Goal: Task Accomplishment & Management: Manage account settings

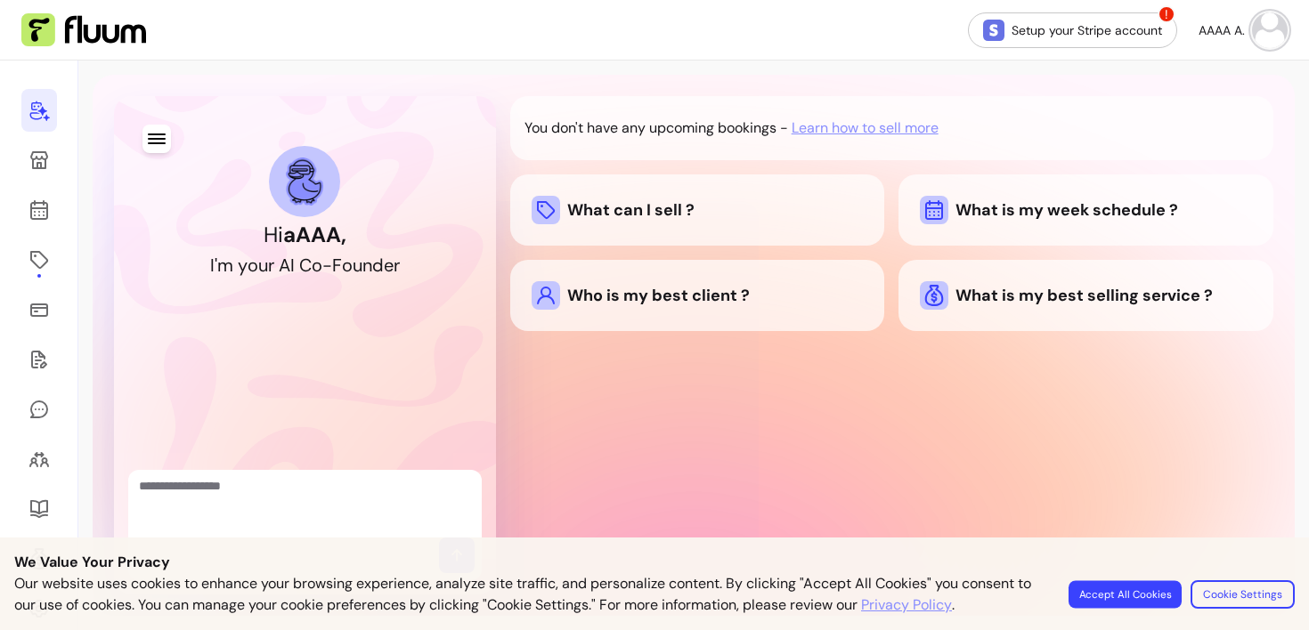
click at [1119, 597] on button "Accept All Cookies" at bounding box center [1124, 594] width 113 height 28
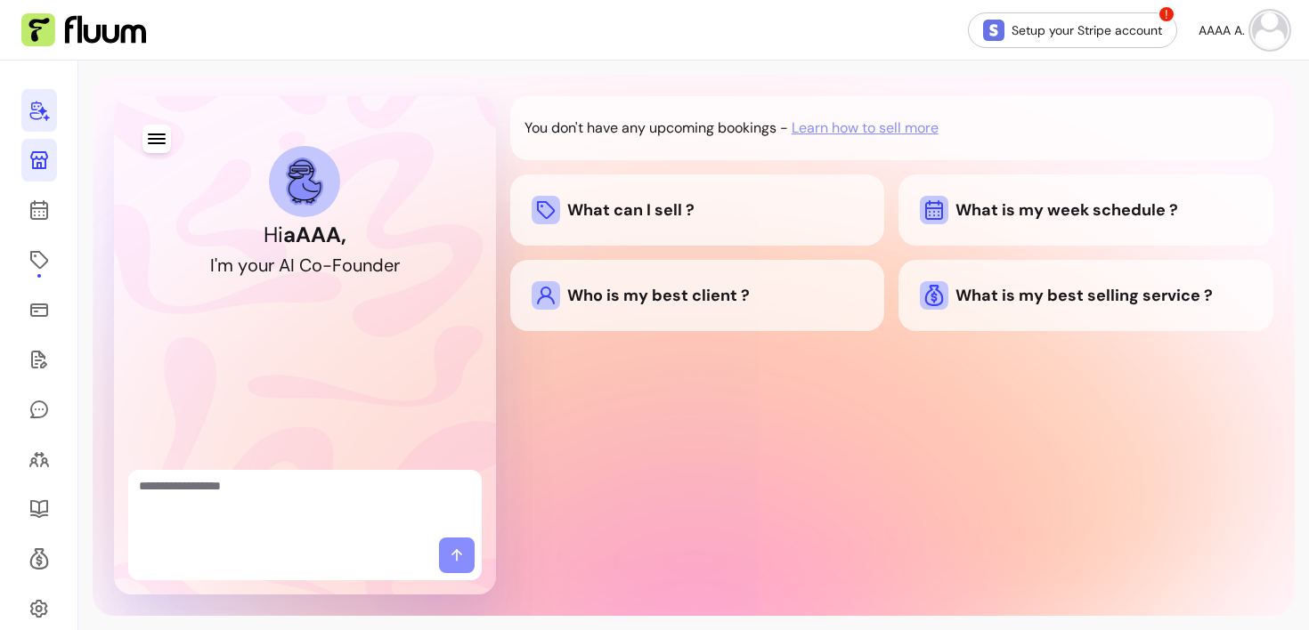
click at [30, 160] on icon at bounding box center [38, 160] width 21 height 21
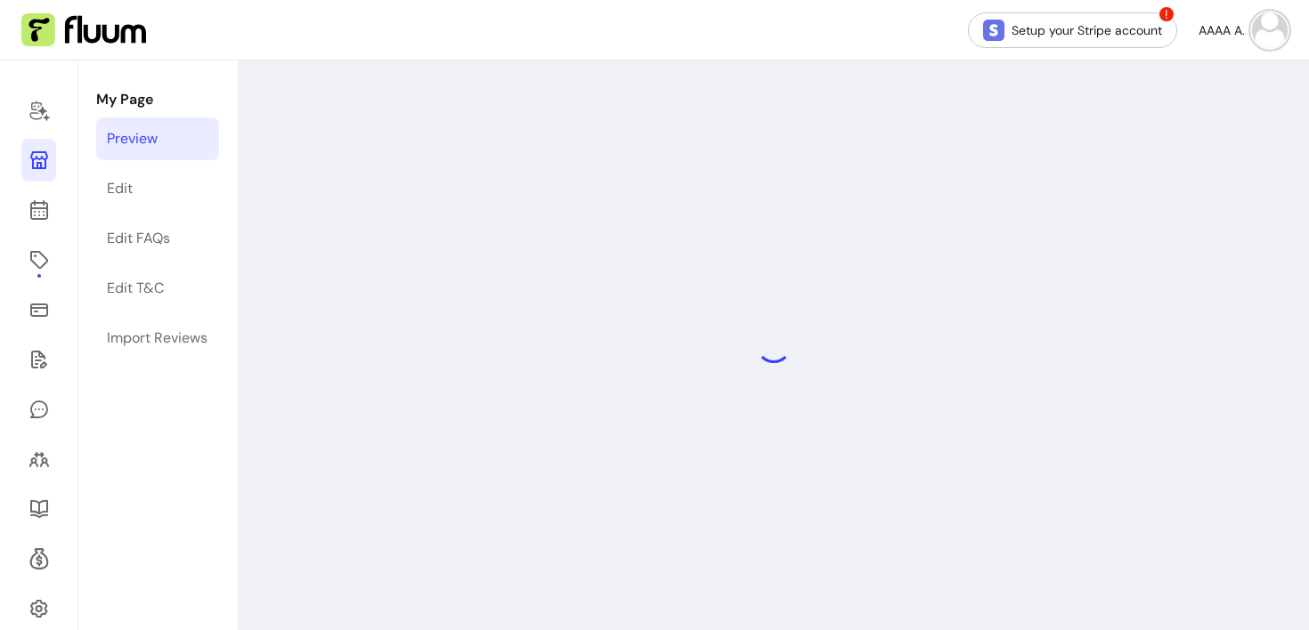
click at [37, 165] on icon at bounding box center [39, 160] width 18 height 18
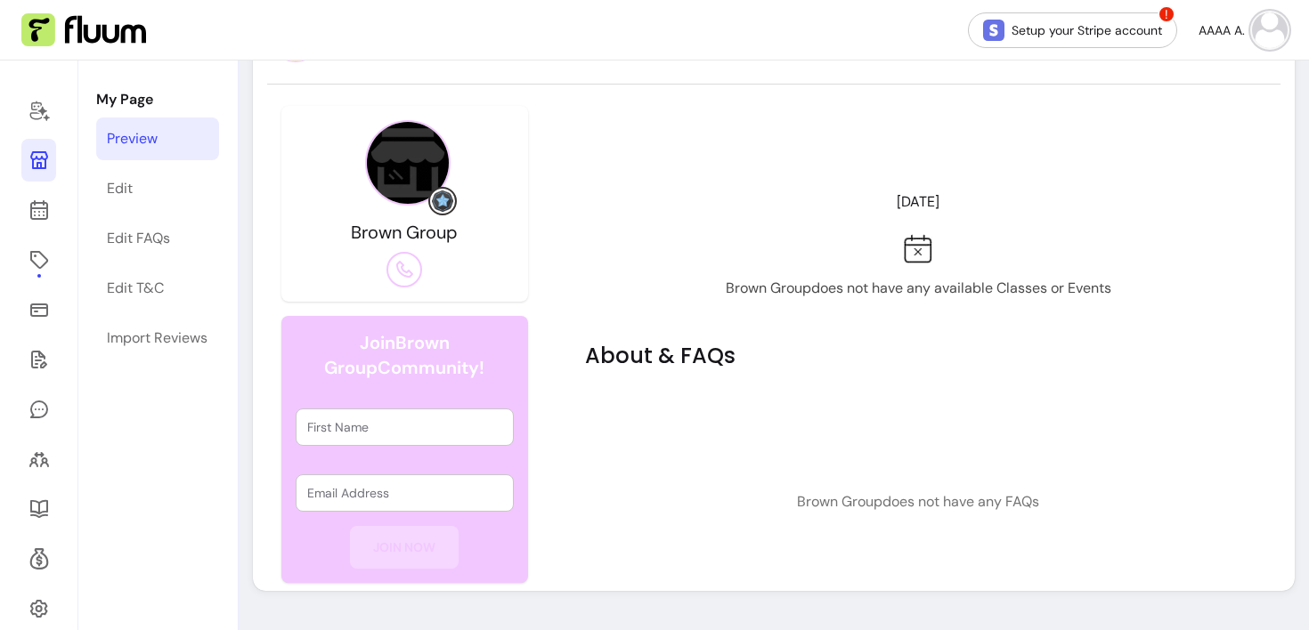
scroll to position [169, 0]
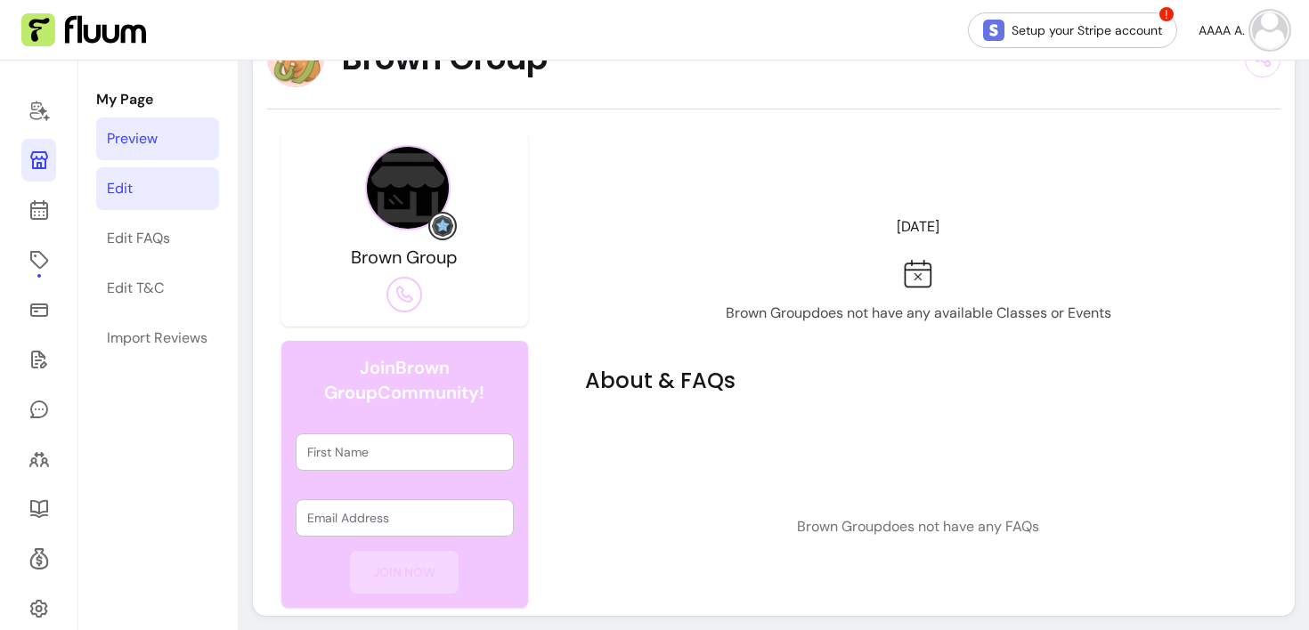
click at [138, 192] on link "Edit" at bounding box center [157, 188] width 123 height 43
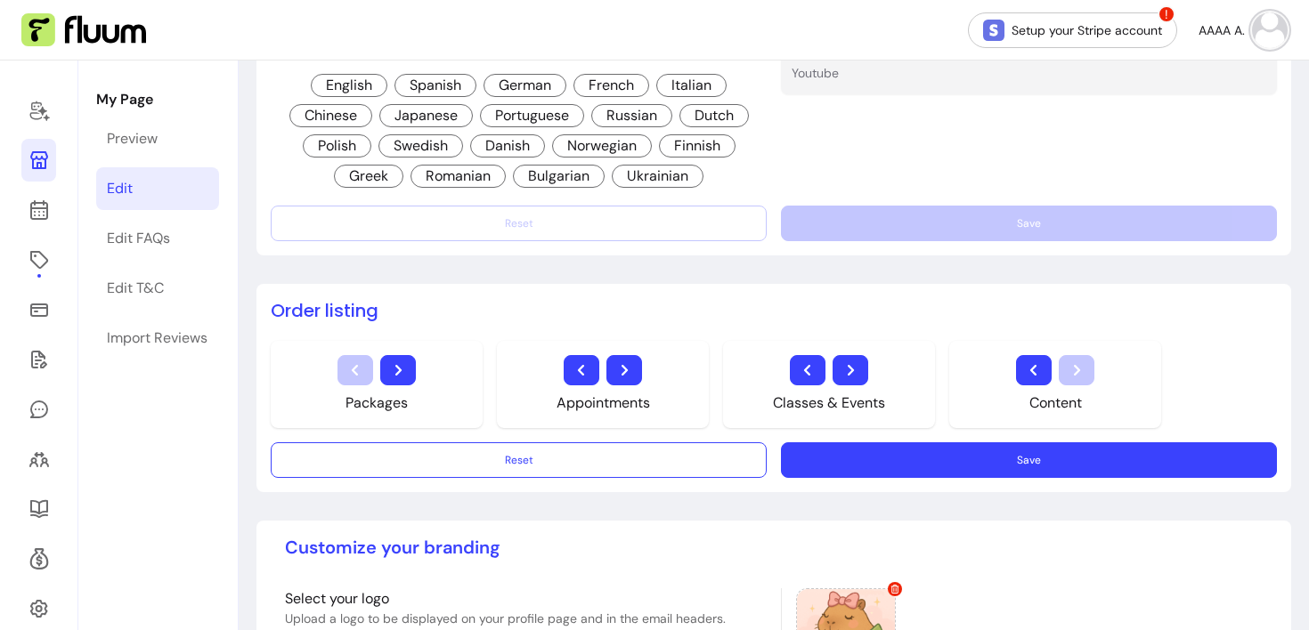
scroll to position [859, 0]
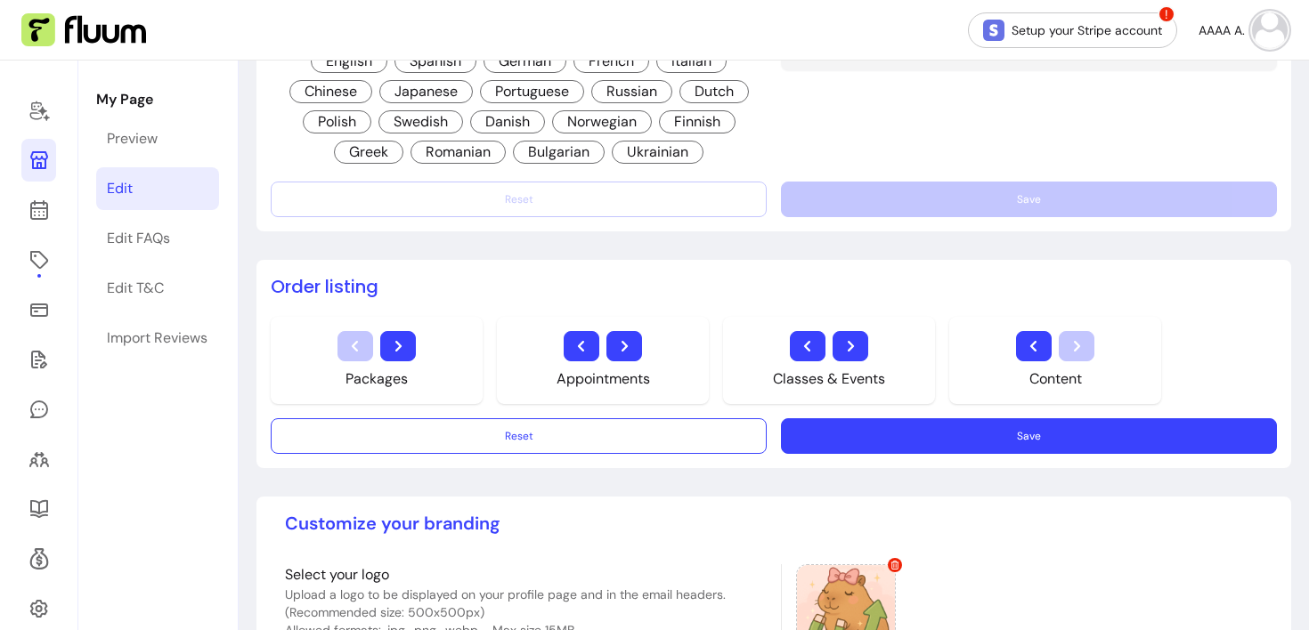
click at [693, 123] on span "Finnish" at bounding box center [697, 121] width 77 height 23
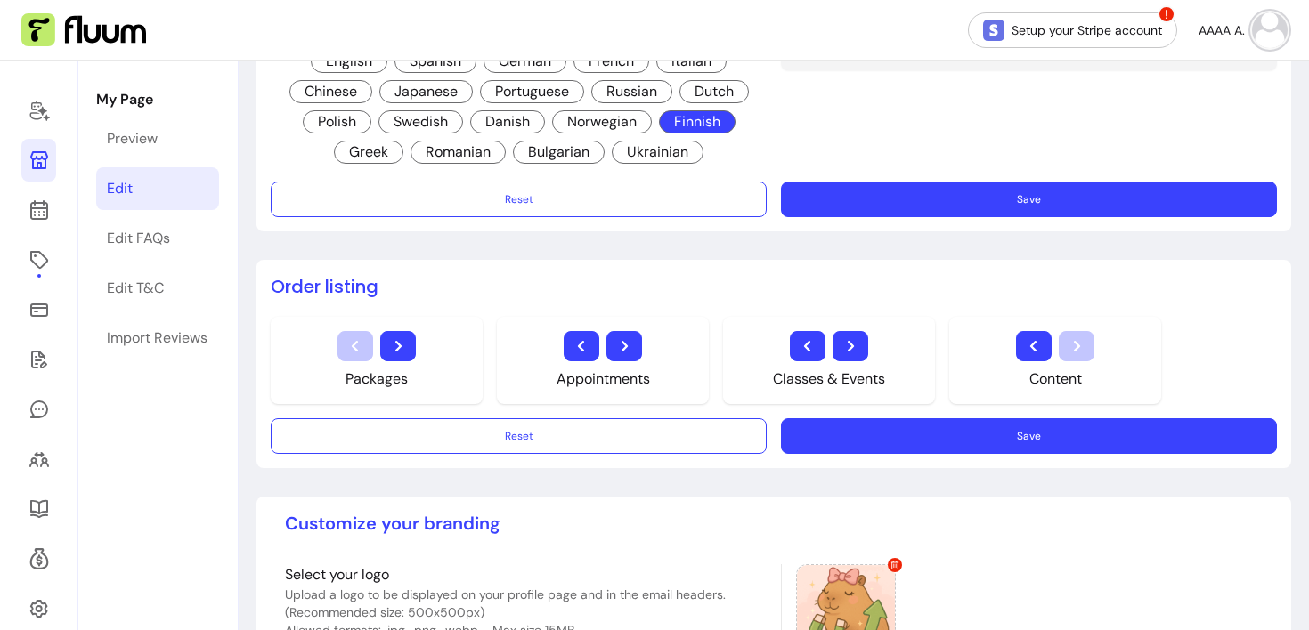
click at [634, 85] on span "Russian" at bounding box center [631, 91] width 81 height 23
click at [714, 81] on span "Dutch" at bounding box center [713, 91] width 69 height 23
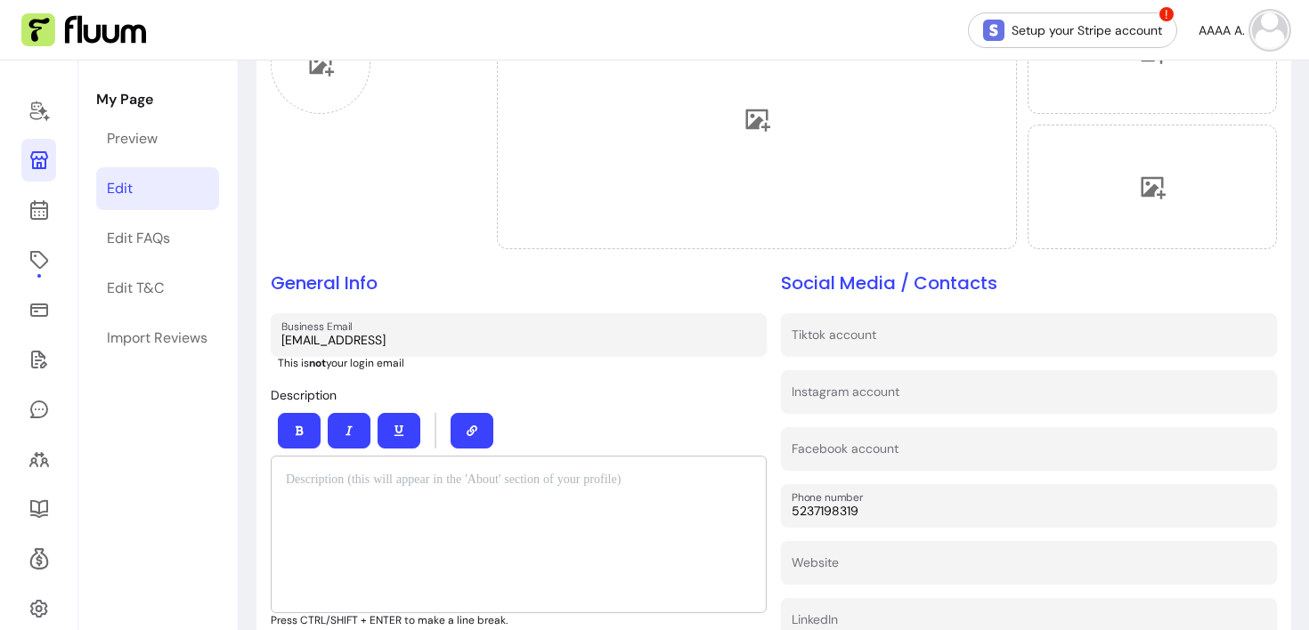
scroll to position [229, 0]
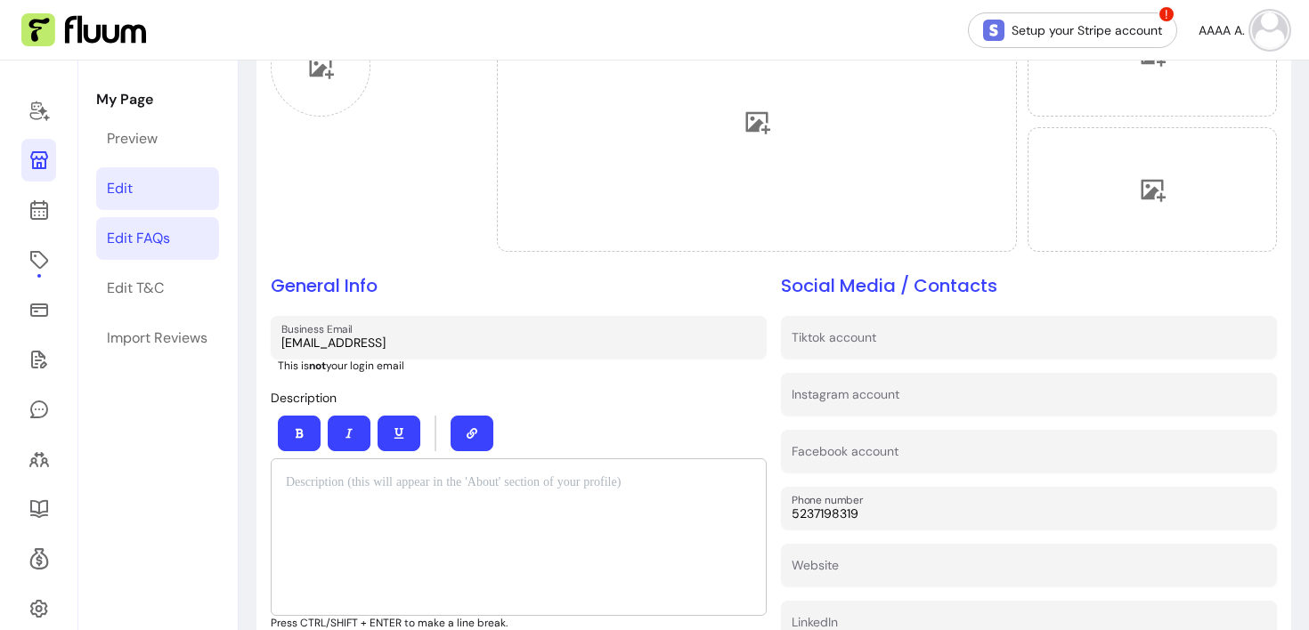
click at [175, 250] on link "Edit FAQs" at bounding box center [157, 238] width 123 height 43
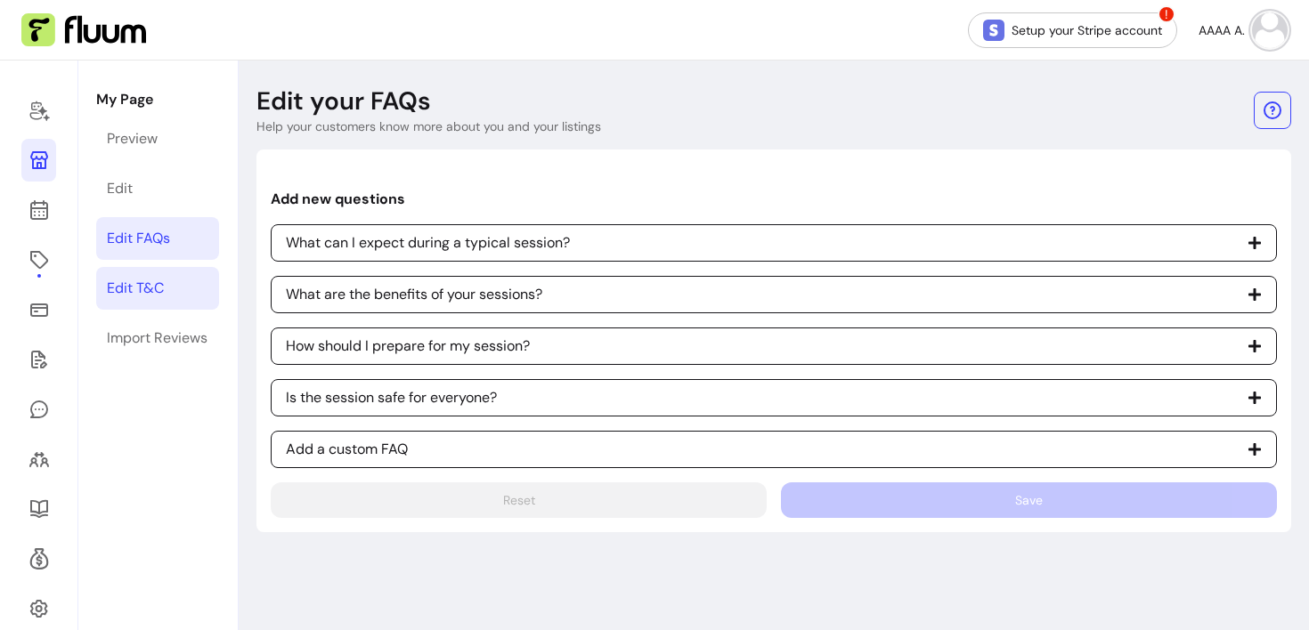
click at [143, 295] on div "Edit T&C" at bounding box center [135, 288] width 57 height 21
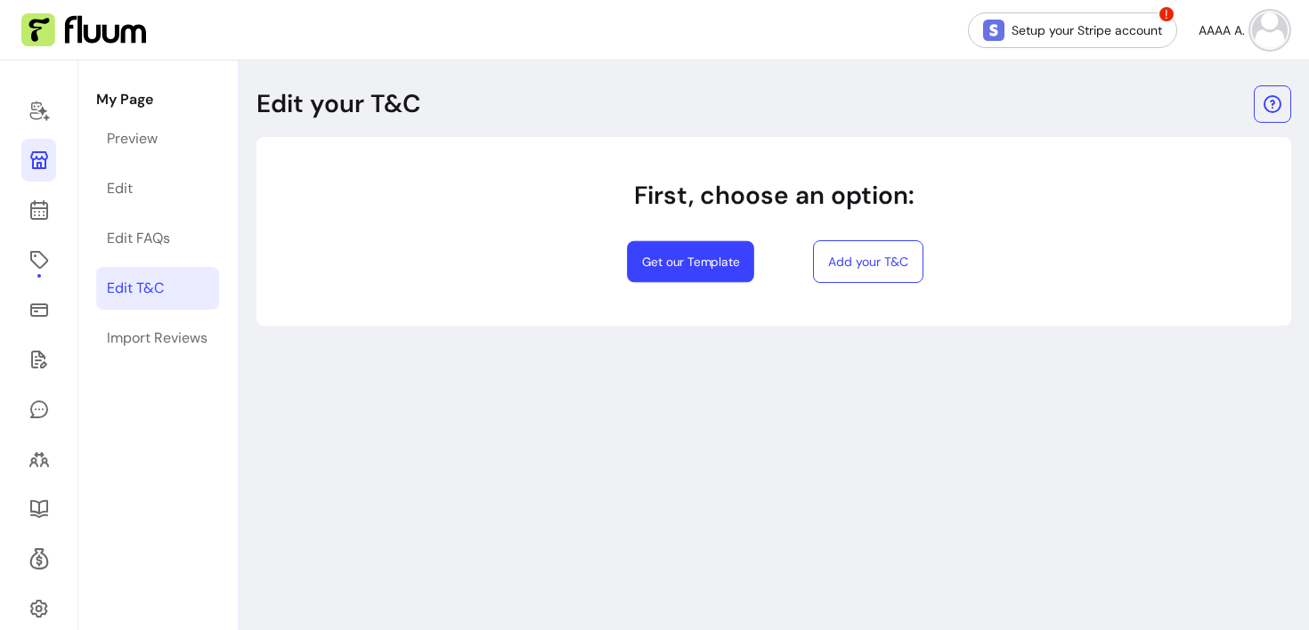
click at [698, 256] on button "Get our Template" at bounding box center [690, 262] width 127 height 42
select select "*"
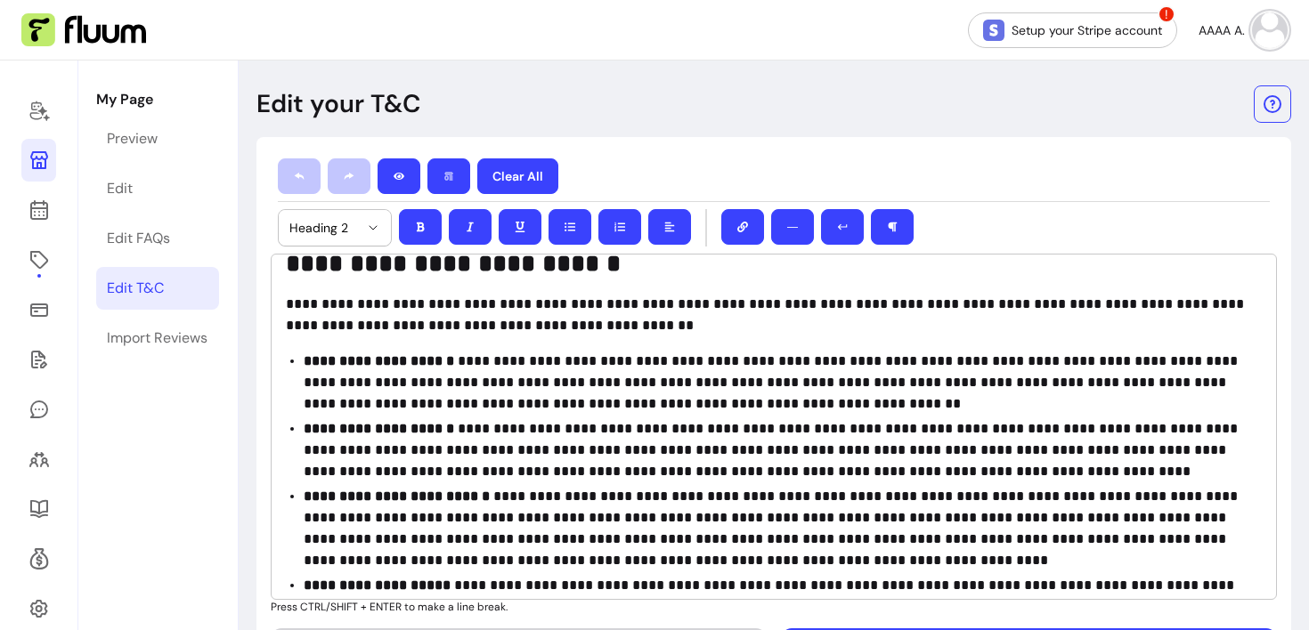
scroll to position [1785, 0]
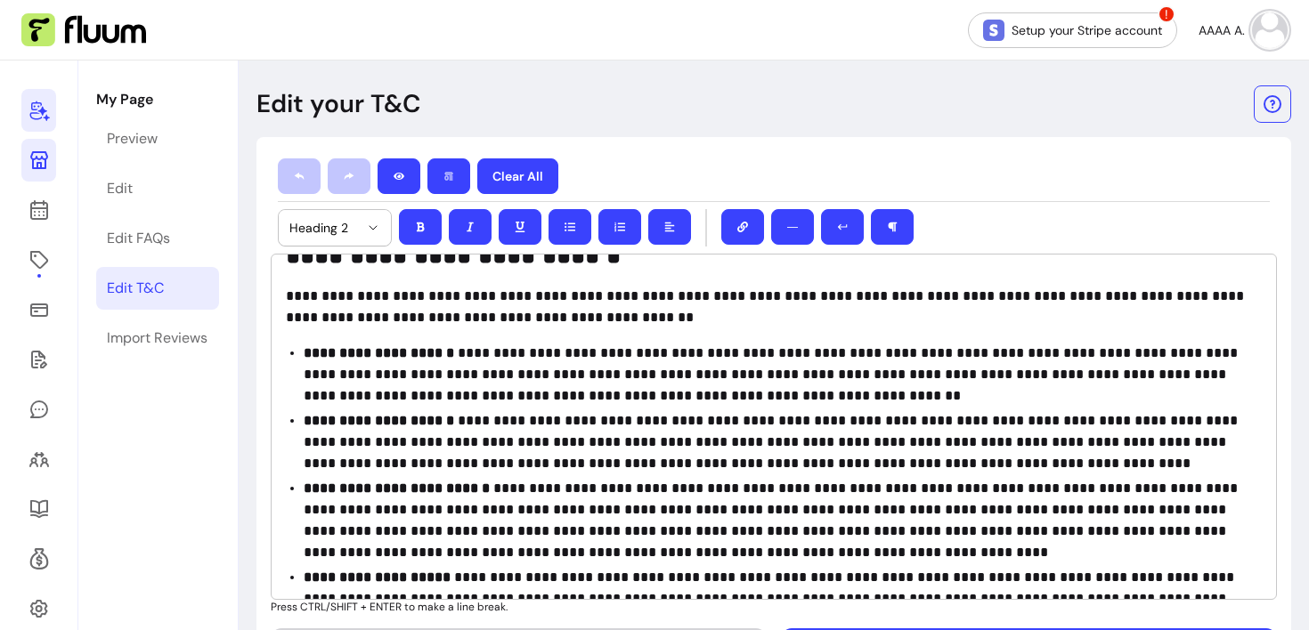
click at [44, 118] on icon at bounding box center [38, 110] width 21 height 21
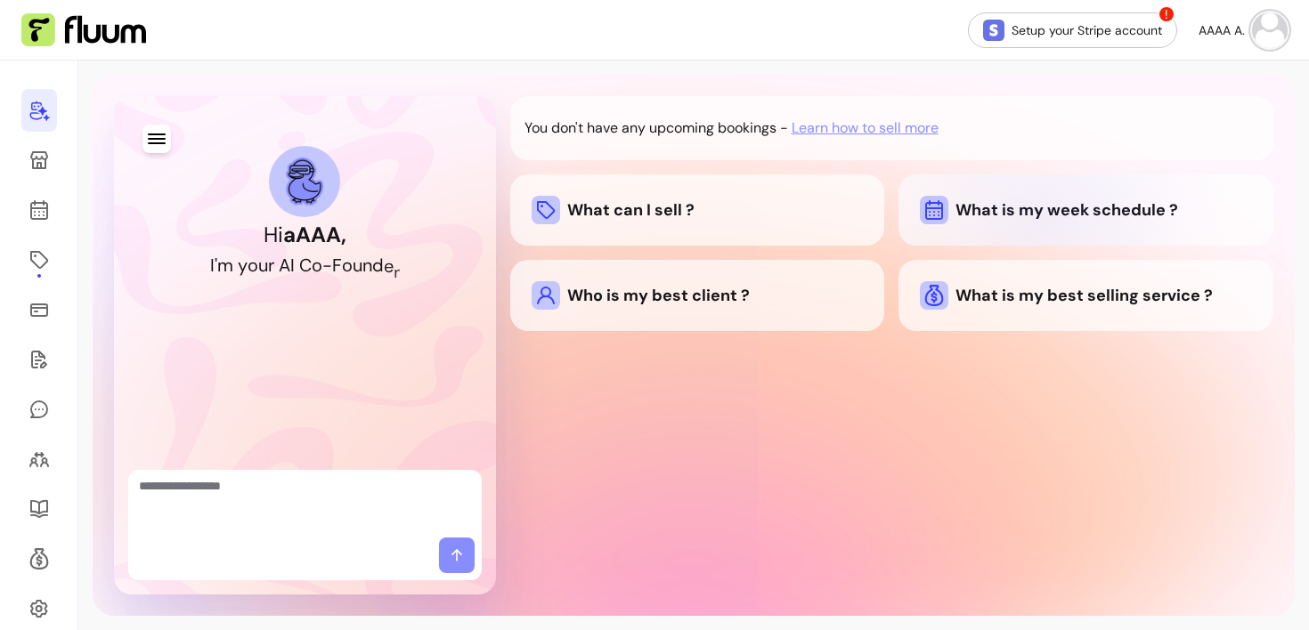
click at [1045, 220] on div "What is my week schedule ?" at bounding box center [1086, 210] width 332 height 28
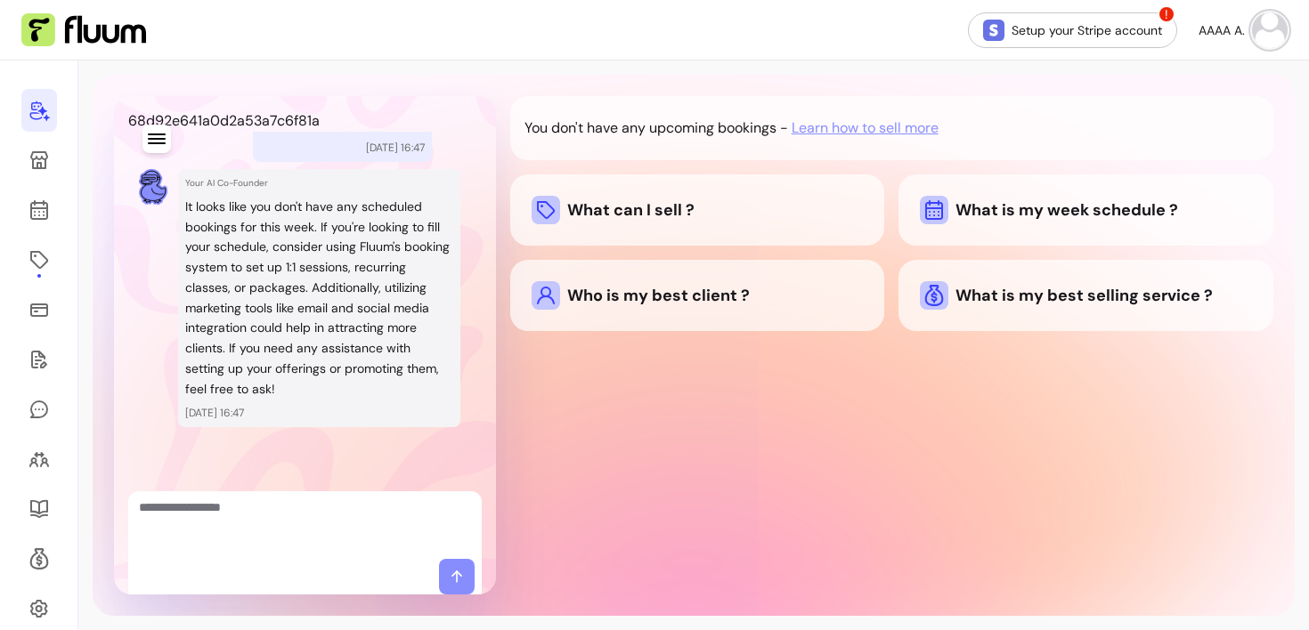
scroll to position [221, 0]
click at [33, 166] on icon at bounding box center [39, 160] width 18 height 18
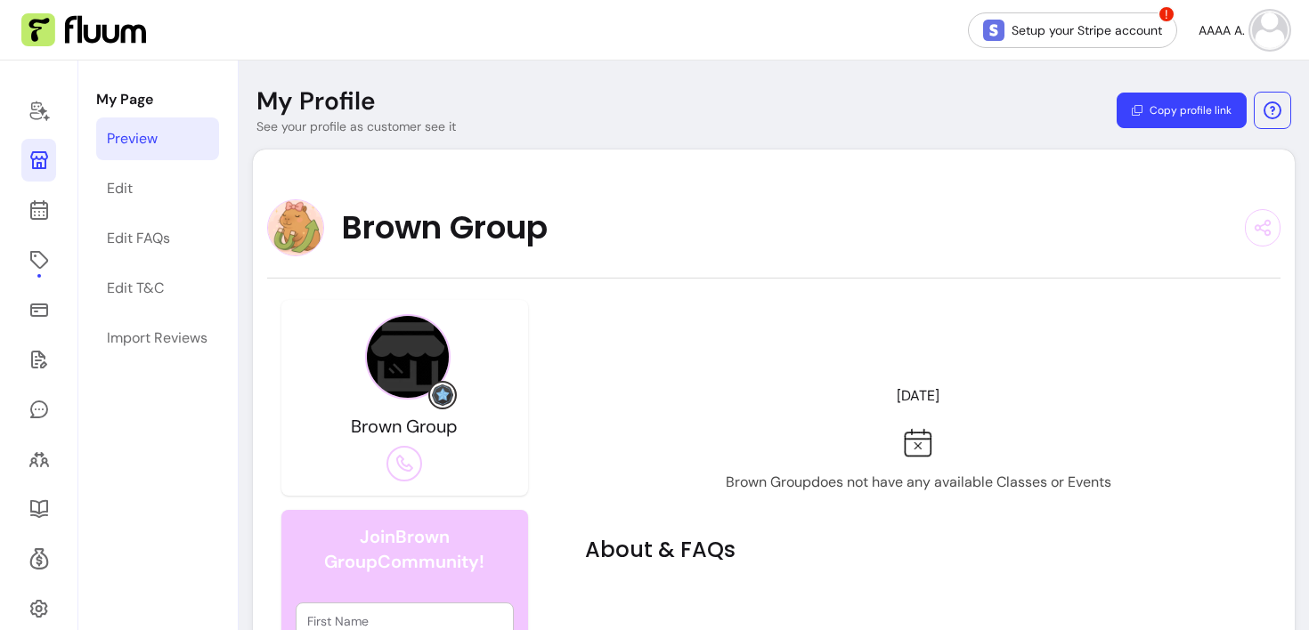
click at [578, 77] on div "My Profile See your profile as customer see it Copy profile link Brown Group Br…" at bounding box center [774, 443] width 1070 height 764
click at [37, 117] on icon at bounding box center [38, 110] width 21 height 21
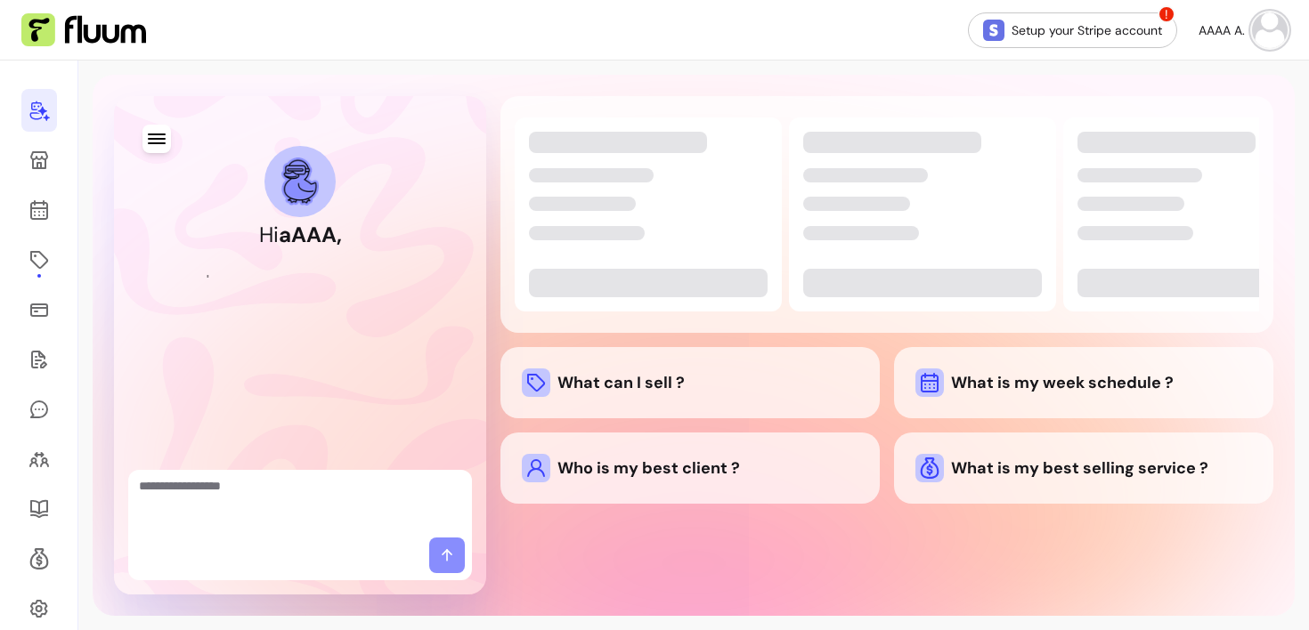
click at [78, 127] on div "Hi aAAA , I ' m y o u r A I C o - F o u n d e r What can I sell ? What is my we…" at bounding box center [693, 346] width 1230 height 570
